Goal: Information Seeking & Learning: Check status

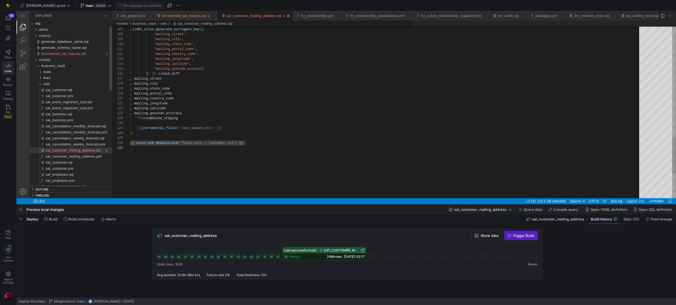
scroll to position [45, 0]
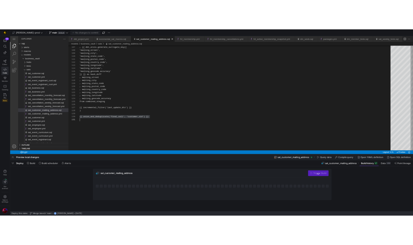
scroll to position [45, 0]
